Goal: Task Accomplishment & Management: Manage account settings

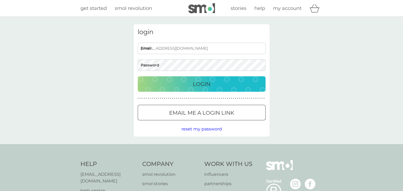
click at [166, 49] on input "[EMAIL_ADDRESS][DOMAIN_NAME]" at bounding box center [202, 48] width 128 height 11
drag, startPoint x: 144, startPoint y: 48, endPoint x: 153, endPoint y: 47, distance: 9.2
click at [144, 48] on input "[EMAIL_ADDRESS][DOMAIN_NAME]" at bounding box center [202, 48] width 128 height 11
type input "[EMAIL_ADDRESS][DOMAIN_NAME]"
click at [125, 64] on div "login [EMAIL_ADDRESS][DOMAIN_NAME] Email Password Login ● ● ● ● ● ● ● ● ● ● ● ●…" at bounding box center [201, 80] width 403 height 127
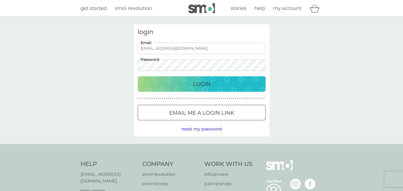
click at [311, 106] on div "login [EMAIL_ADDRESS][DOMAIN_NAME] Email Password Login ● ● ● ● ● ● ● ● ● ● ● ●…" at bounding box center [201, 80] width 403 height 127
click at [203, 82] on p "Login" at bounding box center [202, 84] width 18 height 9
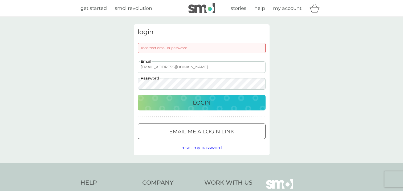
click at [134, 83] on div "login Incorrect email or password [EMAIL_ADDRESS][DOMAIN_NAME] Email Password L…" at bounding box center [202, 89] width 136 height 131
click at [138, 95] on button "Login" at bounding box center [202, 102] width 128 height 15
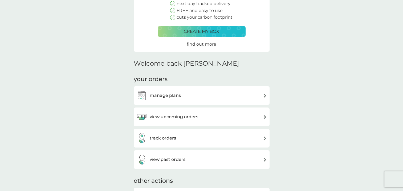
scroll to position [80, 0]
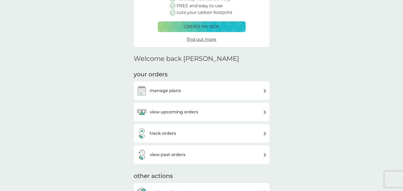
click at [196, 91] on div "manage plans" at bounding box center [201, 90] width 131 height 11
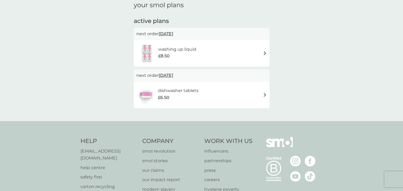
scroll to position [80, 0]
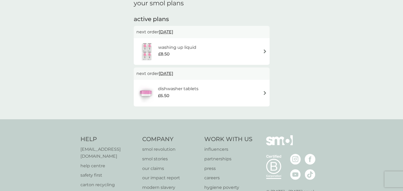
click at [264, 53] on img at bounding box center [265, 51] width 4 height 4
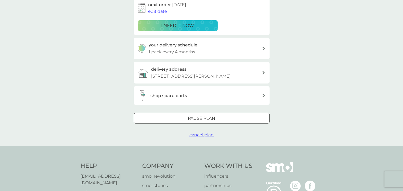
scroll to position [107, 0]
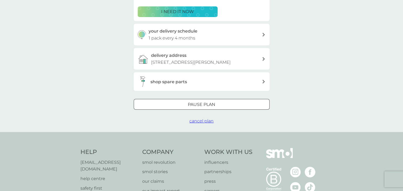
click at [203, 123] on span "cancel plan" at bounding box center [202, 120] width 24 height 5
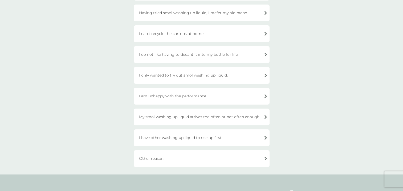
scroll to position [80, 0]
click at [166, 159] on div "Other reason." at bounding box center [202, 158] width 136 height 17
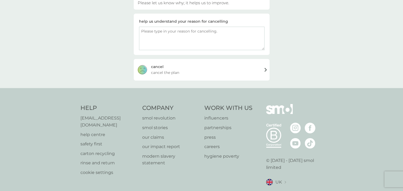
click at [238, 30] on textarea at bounding box center [202, 38] width 126 height 23
type textarea "Moving"
click at [264, 70] on div "cancel cancel the plan" at bounding box center [202, 69] width 136 height 21
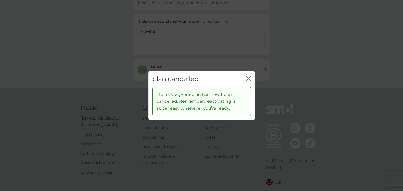
click at [249, 78] on icon "close" at bounding box center [250, 78] width 2 height 4
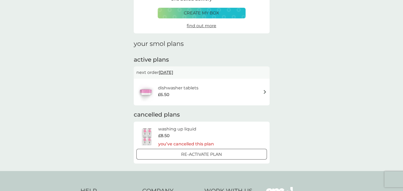
scroll to position [80, 0]
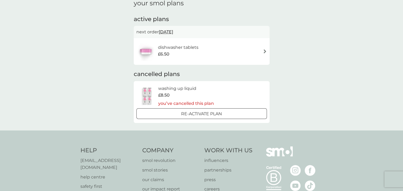
click at [265, 53] on img at bounding box center [265, 51] width 4 height 4
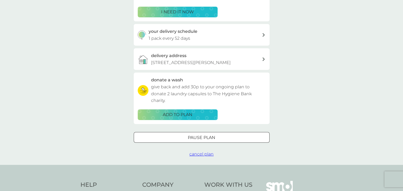
scroll to position [107, 0]
click at [206, 156] on span "cancel plan" at bounding box center [202, 153] width 24 height 5
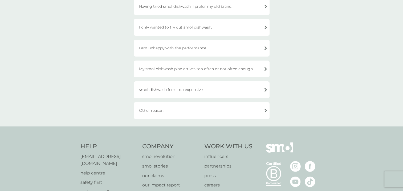
scroll to position [107, 0]
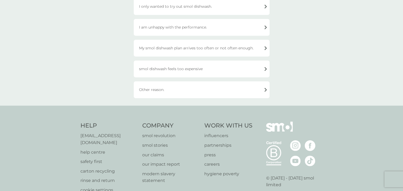
click at [159, 89] on div "Other reason." at bounding box center [202, 89] width 136 height 17
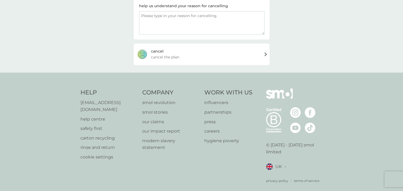
click at [193, 17] on textarea at bounding box center [202, 22] width 126 height 23
type textarea "moving"
click at [257, 54] on div "cancel cancel the plan" at bounding box center [202, 53] width 136 height 21
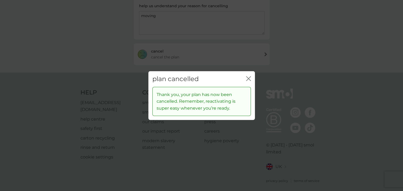
click at [251, 78] on div "plan cancelled close" at bounding box center [201, 79] width 107 height 16
click at [249, 79] on icon "close" at bounding box center [248, 78] width 5 height 5
